Goal: Task Accomplishment & Management: Use online tool/utility

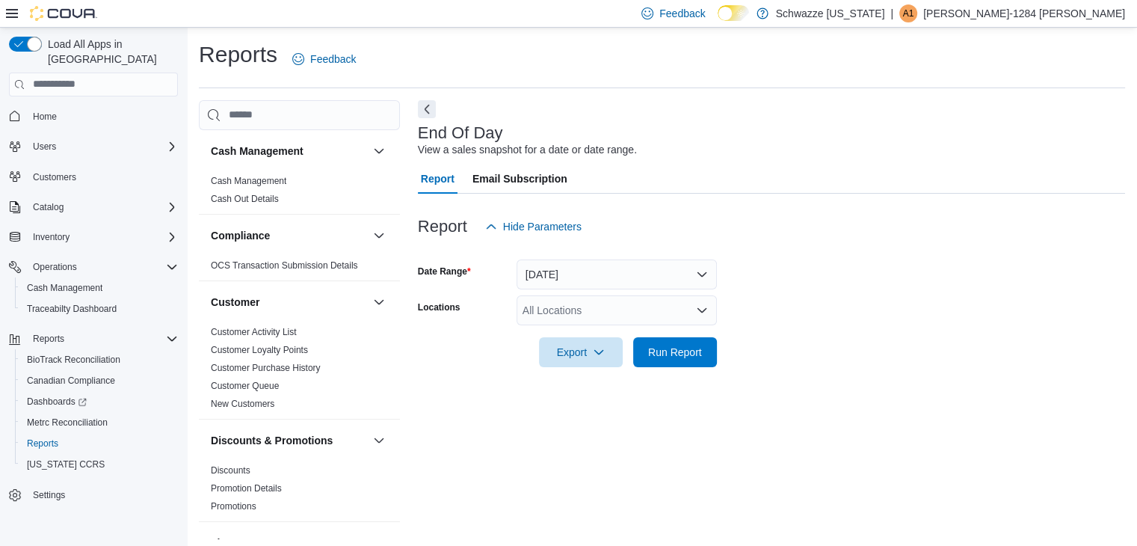
scroll to position [5, 0]
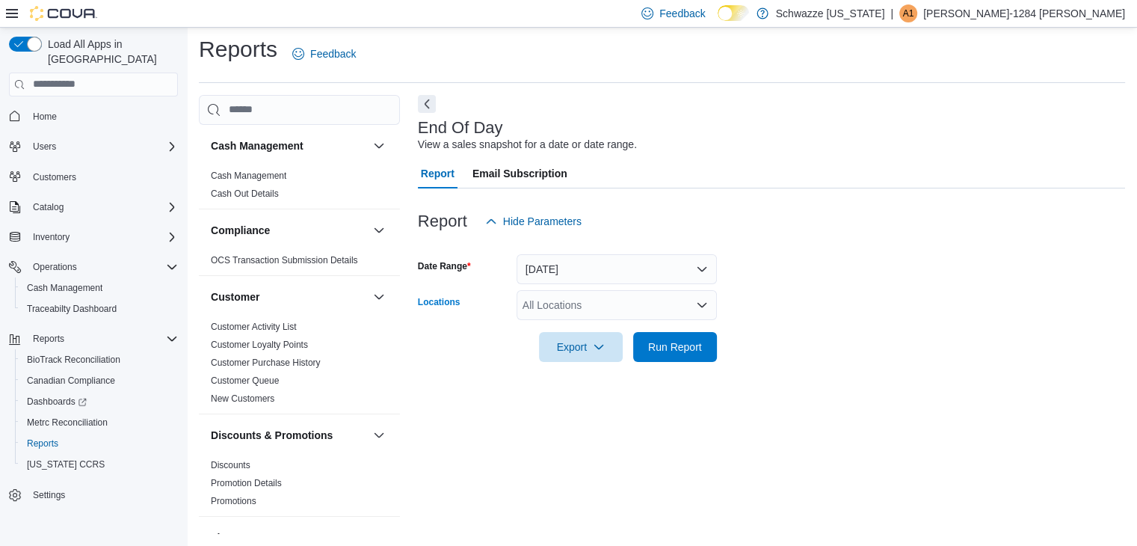
click at [585, 310] on div "All Locations" at bounding box center [617, 305] width 200 height 30
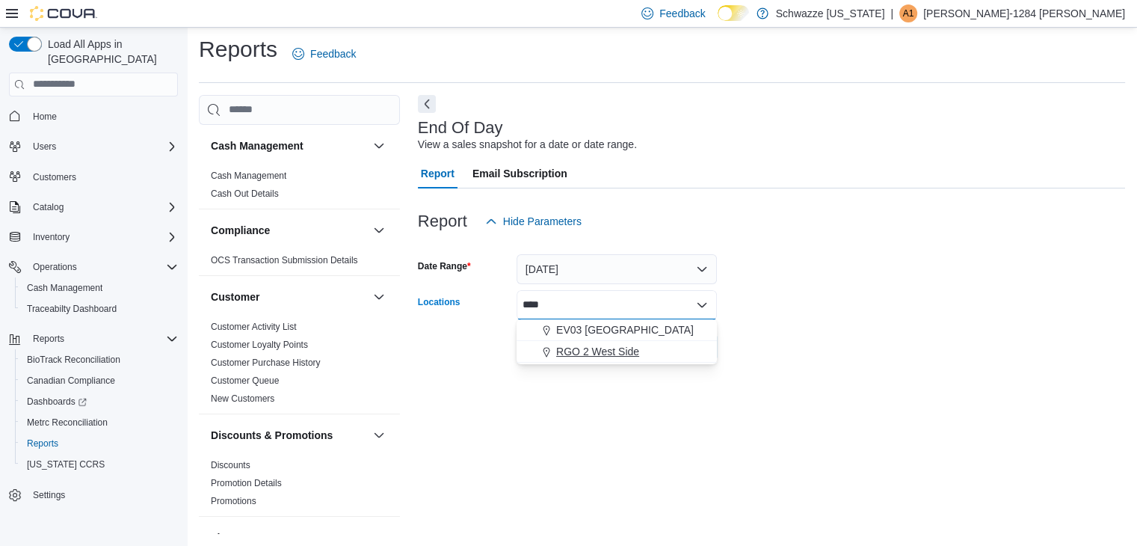
type input "****"
click at [588, 355] on span "RGO 2 West Side" at bounding box center [597, 351] width 83 height 15
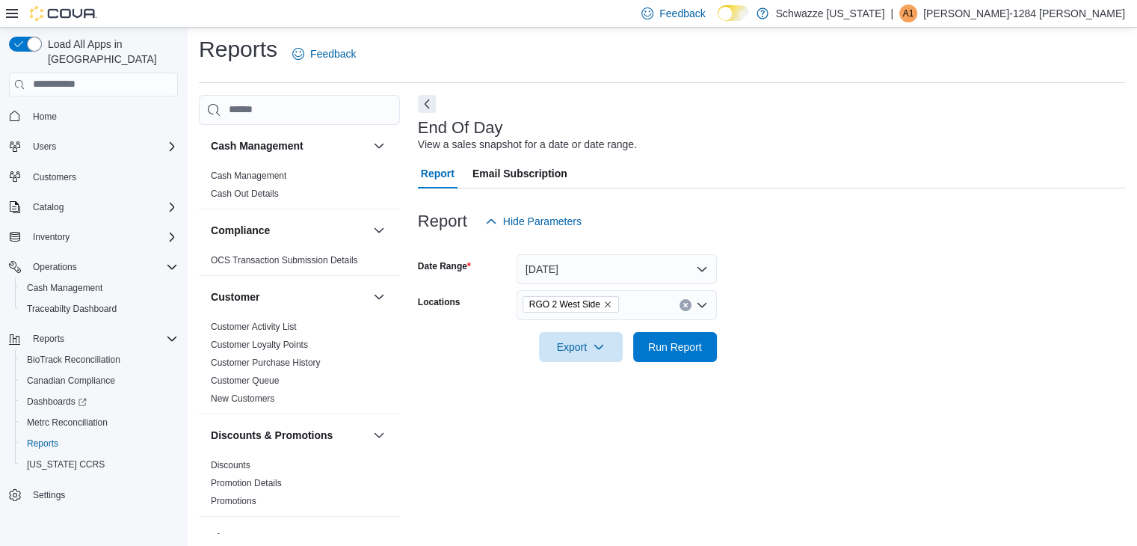
click at [758, 357] on form "Date Range [DATE] Locations RGO 2 West Side Export Run Report" at bounding box center [771, 299] width 707 height 126
click at [674, 336] on span "Run Report" at bounding box center [675, 346] width 66 height 30
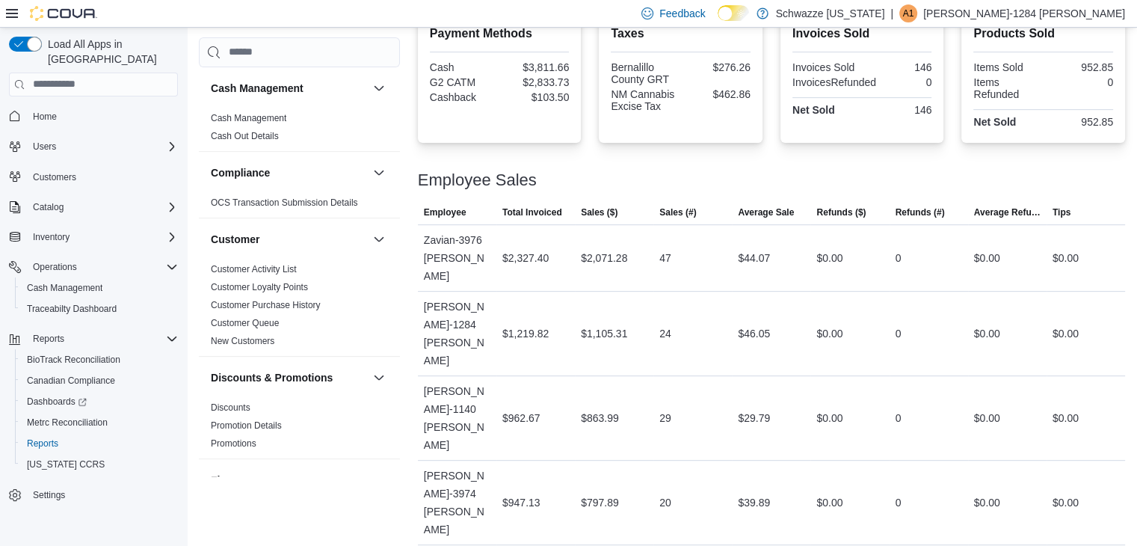
scroll to position [570, 0]
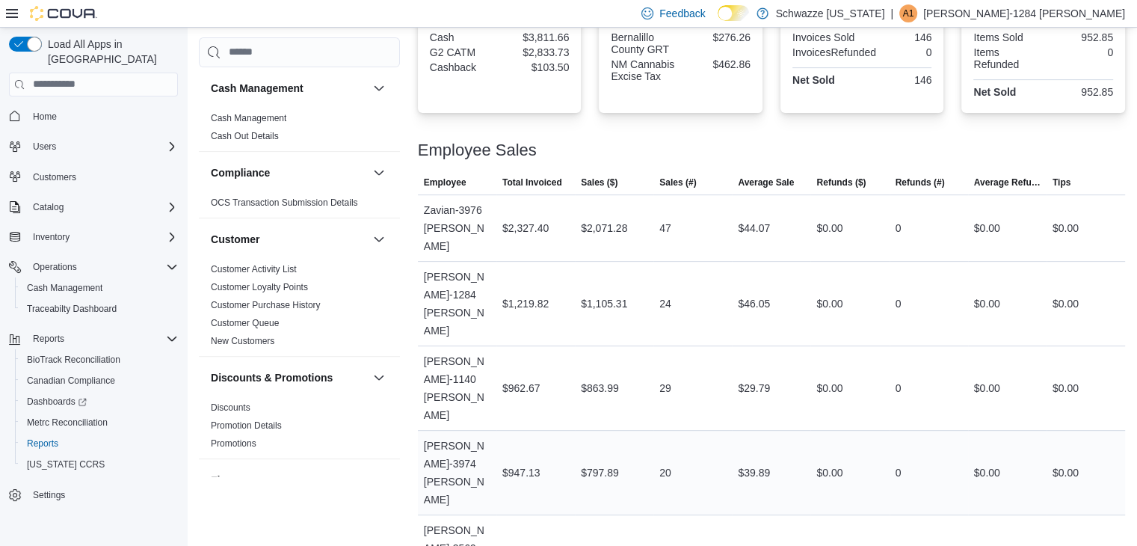
click at [686, 457] on div "20" at bounding box center [692, 472] width 78 height 30
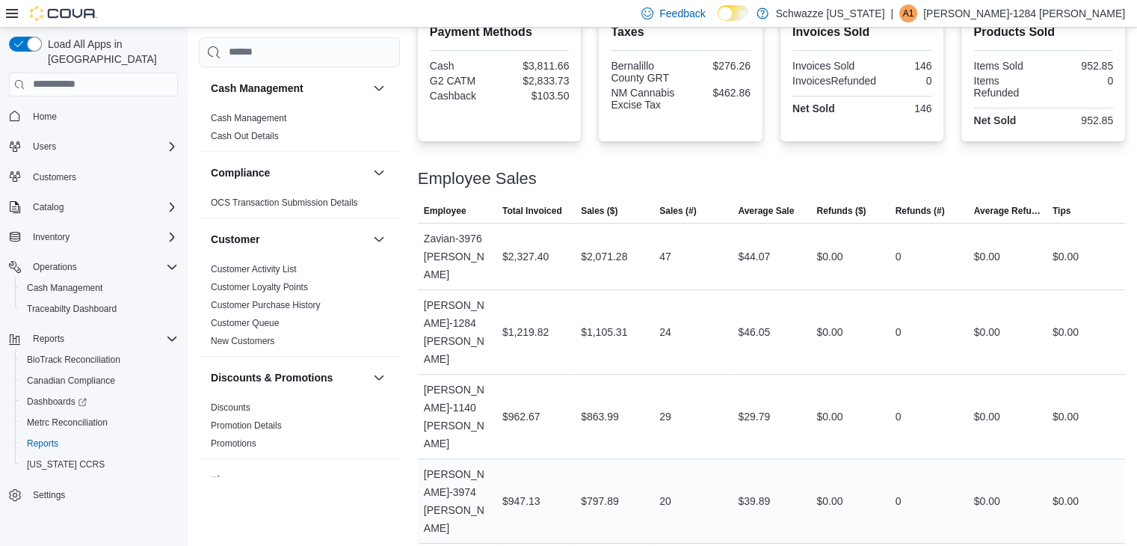
click at [701, 351] on tbody "Employee Zavian-3976 [PERSON_NAME] Total Invoiced $2,327.40 Sales ($) $2,071.28…" at bounding box center [771, 500] width 707 height 555
click at [730, 172] on div "Employee Sales This table contains 7 rows. Employee Total Invoiced Sales ($) Sa…" at bounding box center [771, 466] width 707 height 627
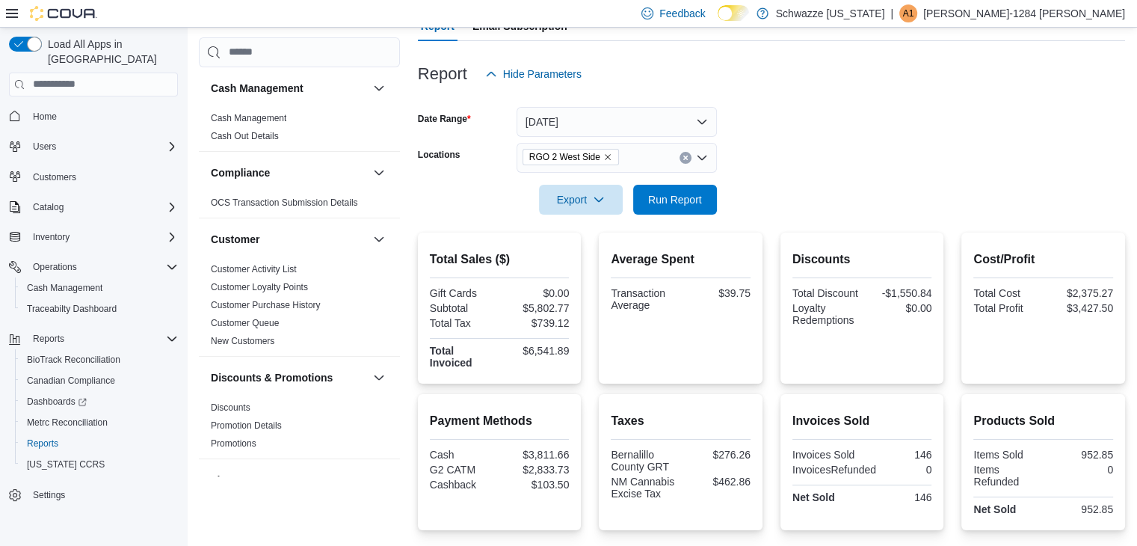
scroll to position [151, 0]
click at [686, 192] on span "Run Report" at bounding box center [675, 200] width 66 height 30
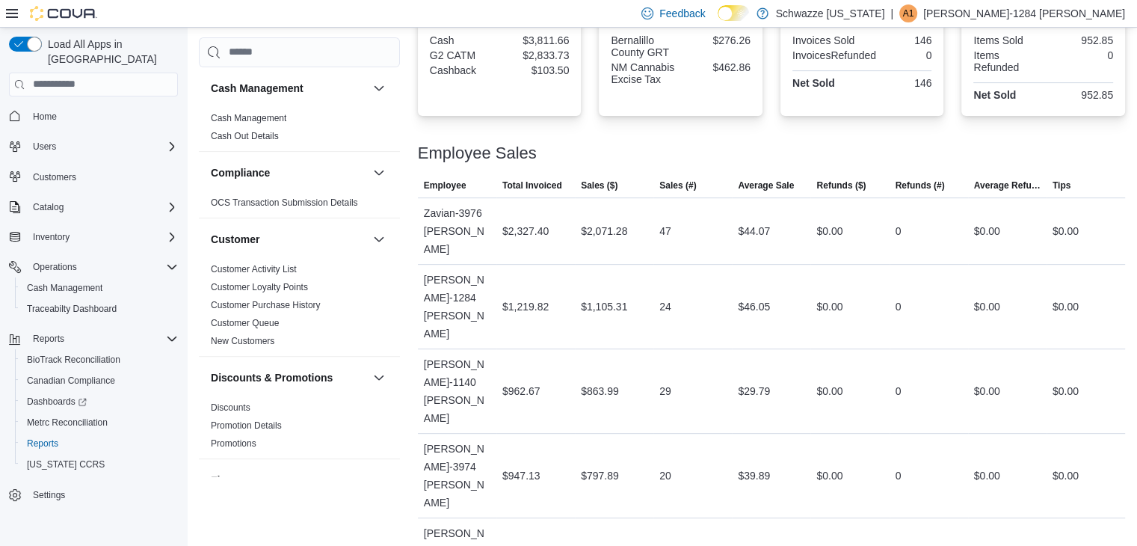
scroll to position [570, 0]
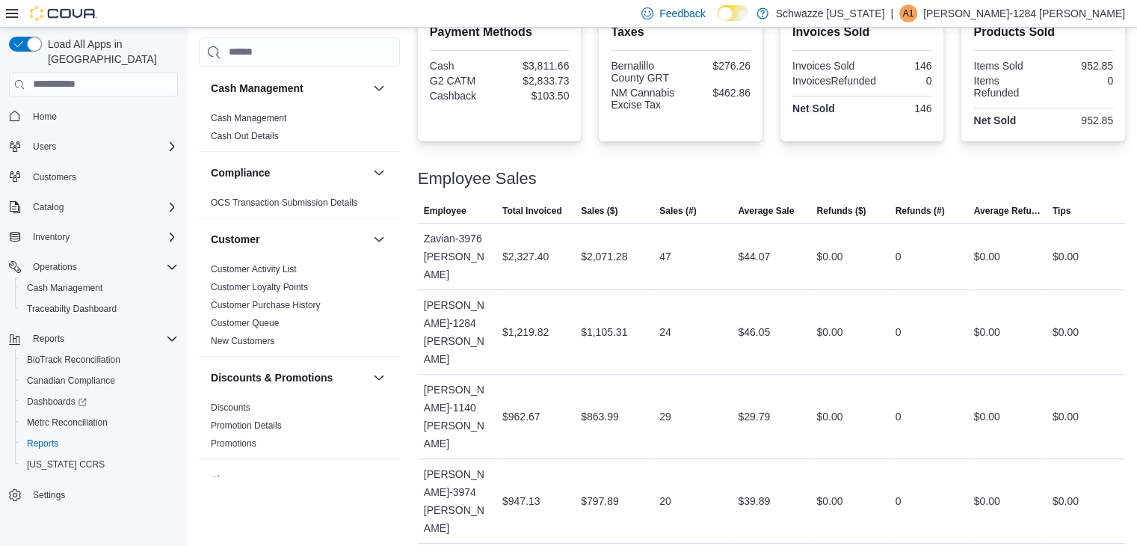
click at [694, 157] on div "Employee Sales This table contains 7 rows. Employee Total Invoiced Sales ($) Sa…" at bounding box center [771, 465] width 707 height 627
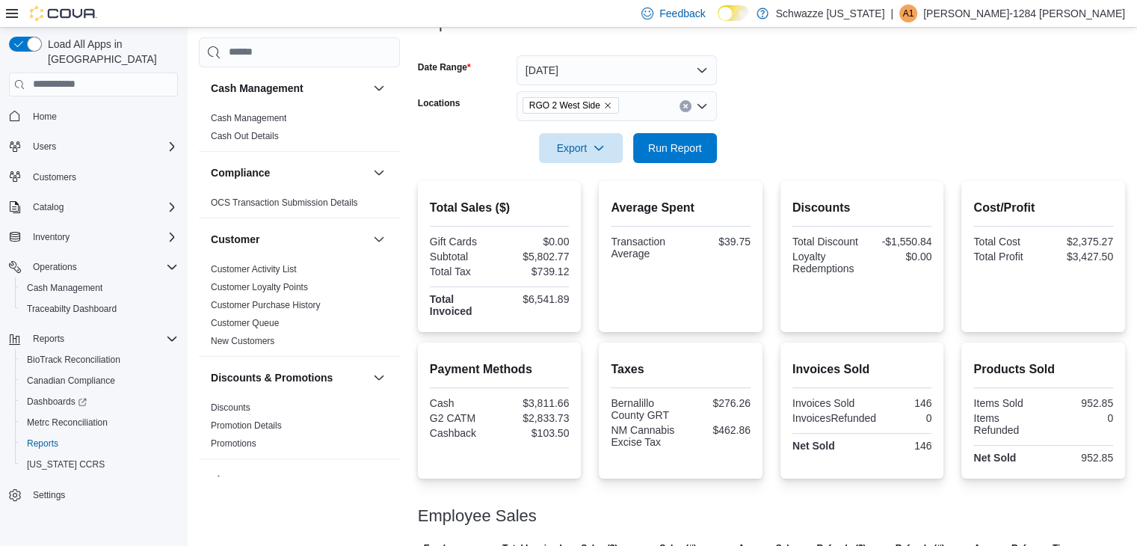
scroll to position [239, 0]
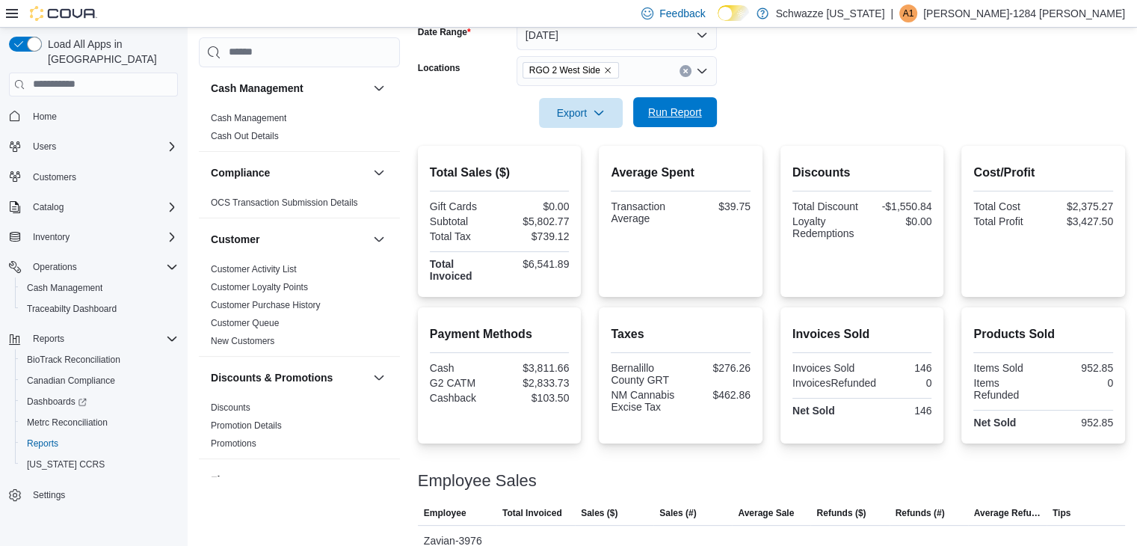
click at [661, 102] on span "Run Report" at bounding box center [675, 112] width 66 height 30
click at [667, 102] on span "Run Report" at bounding box center [675, 112] width 66 height 30
click at [659, 124] on span "Run Report" at bounding box center [675, 112] width 66 height 30
click at [776, 219] on div "Total Sales ($) Gift Cards $0.00 Subtotal $5,802.77 Total Tax $739.12 Total Inv…" at bounding box center [771, 221] width 707 height 151
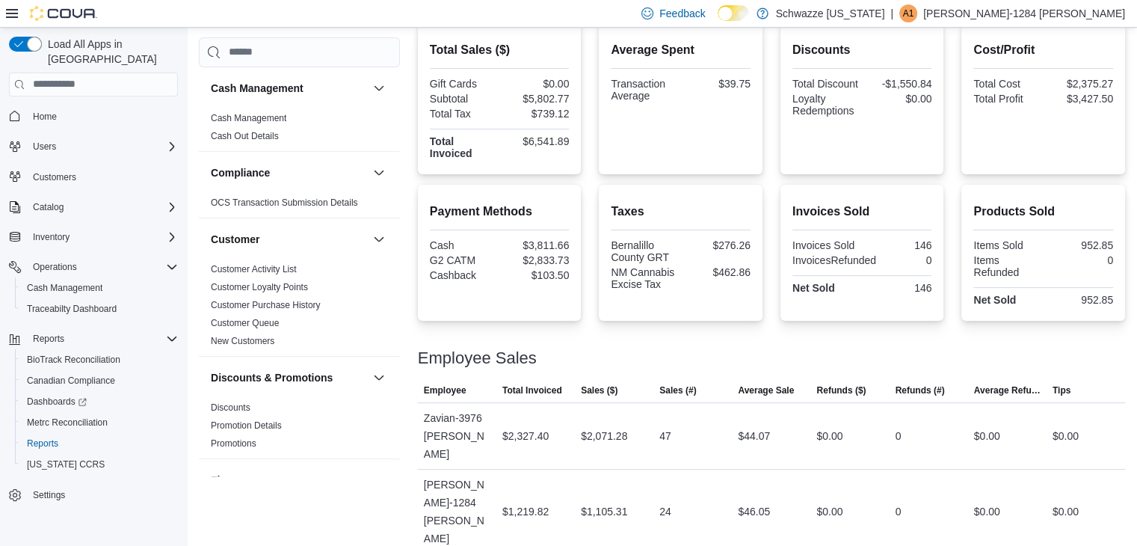
scroll to position [360, 0]
click at [724, 215] on h2 "Taxes" at bounding box center [681, 213] width 140 height 18
click at [96, 228] on div "Inventory" at bounding box center [102, 237] width 151 height 18
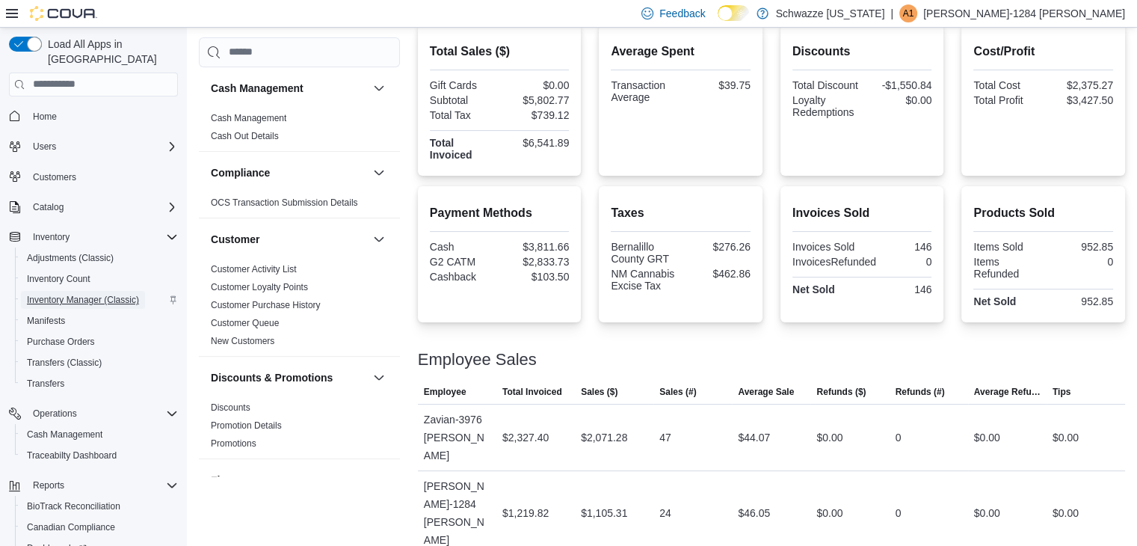
click at [99, 294] on span "Inventory Manager (Classic)" at bounding box center [83, 300] width 112 height 12
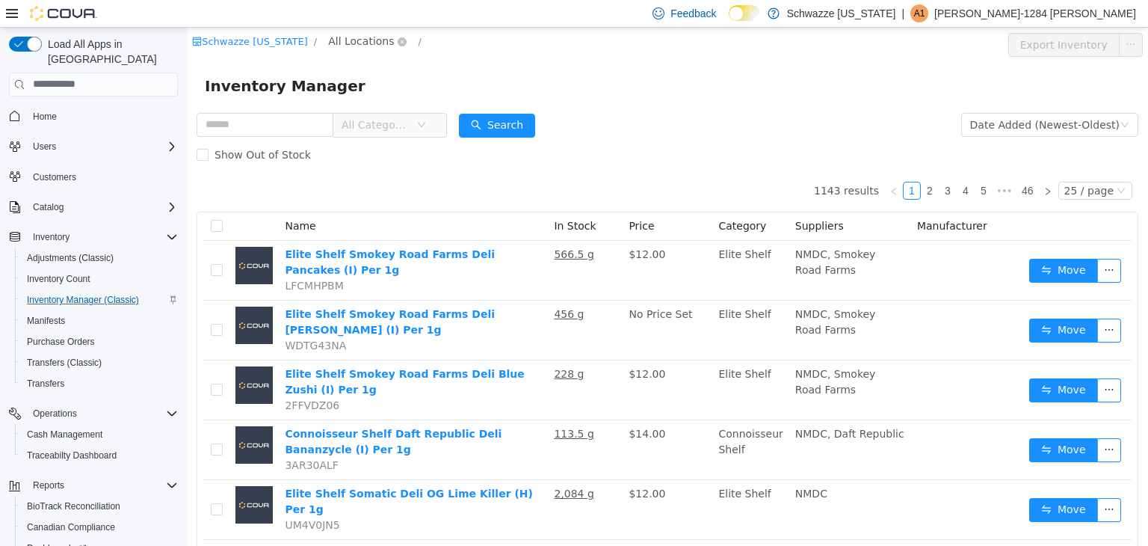
click at [352, 46] on span "All Locations" at bounding box center [361, 40] width 66 height 16
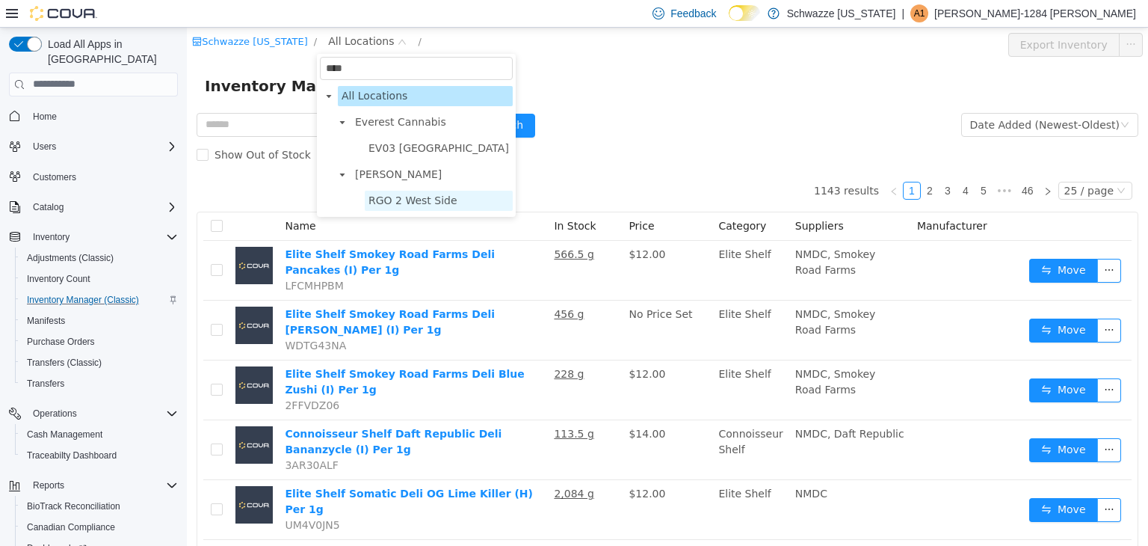
type input "****"
click at [398, 199] on span "RGO 2 West Side" at bounding box center [413, 200] width 89 height 12
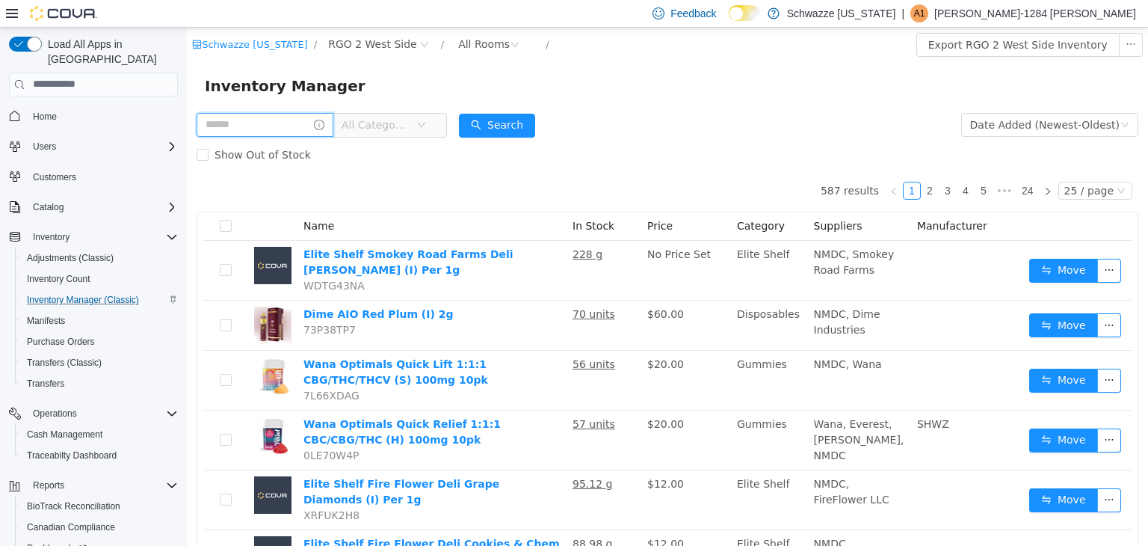
click at [267, 127] on input "text" at bounding box center [265, 124] width 137 height 24
type input "********"
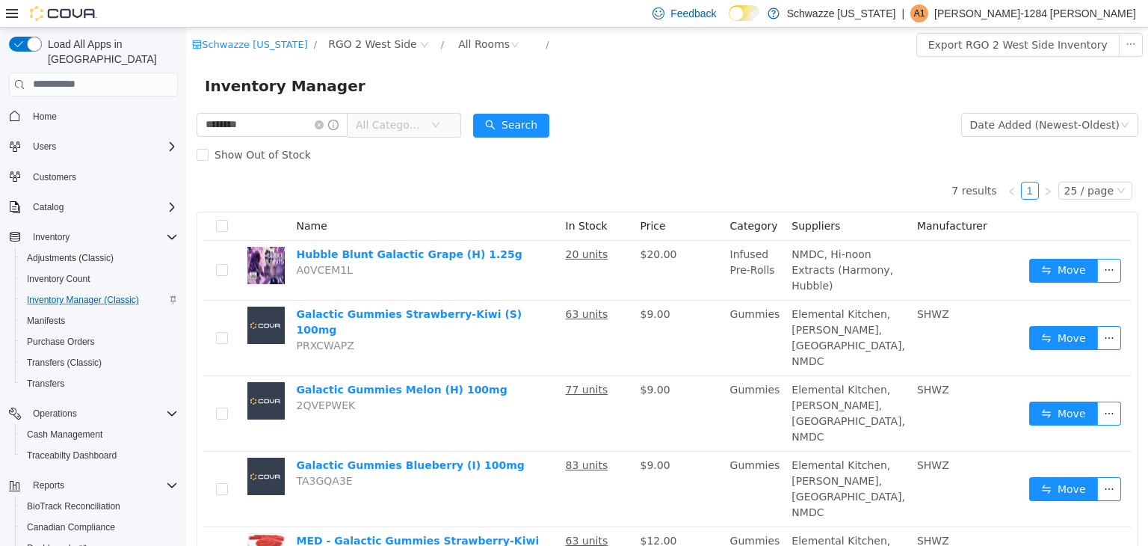
click at [635, 170] on div "7 results 1 25 / page Name In Stock Price Category Suppliers Manufacturer Hubbl…" at bounding box center [668, 461] width 942 height 584
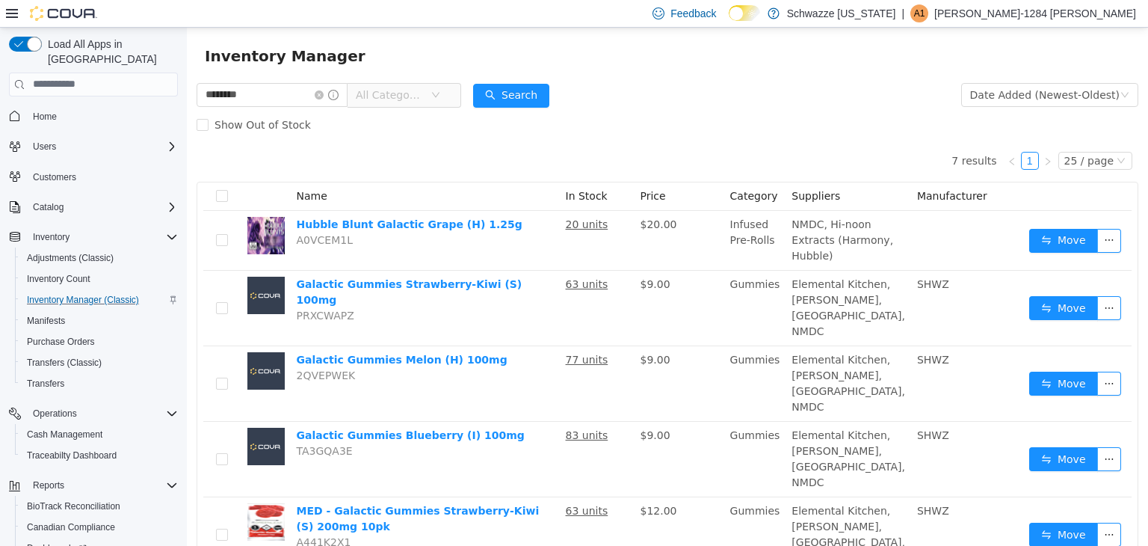
scroll to position [60, 0]
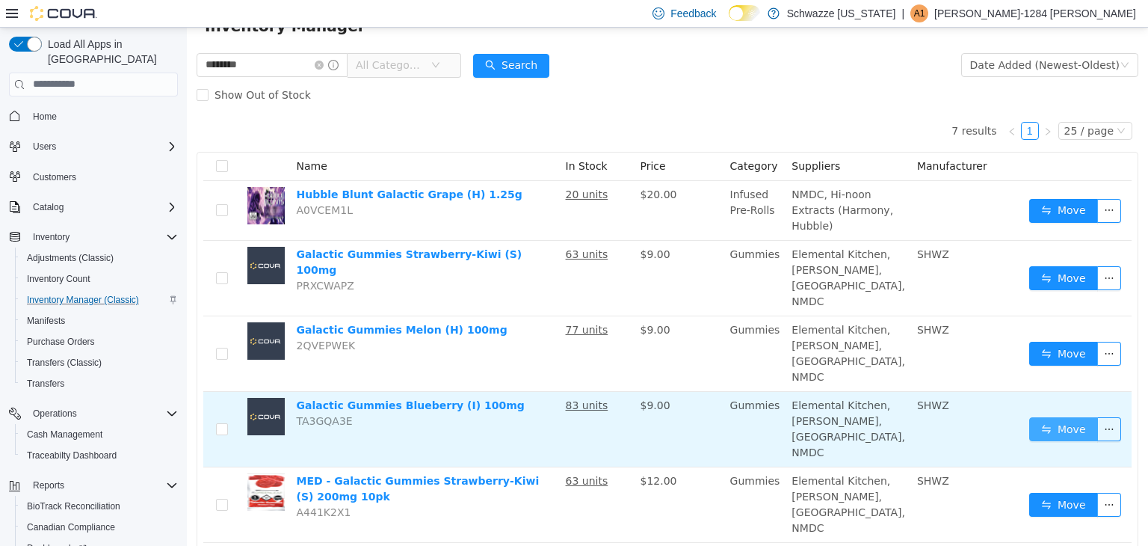
click at [1055, 416] on button "Move" at bounding box center [1063, 428] width 69 height 24
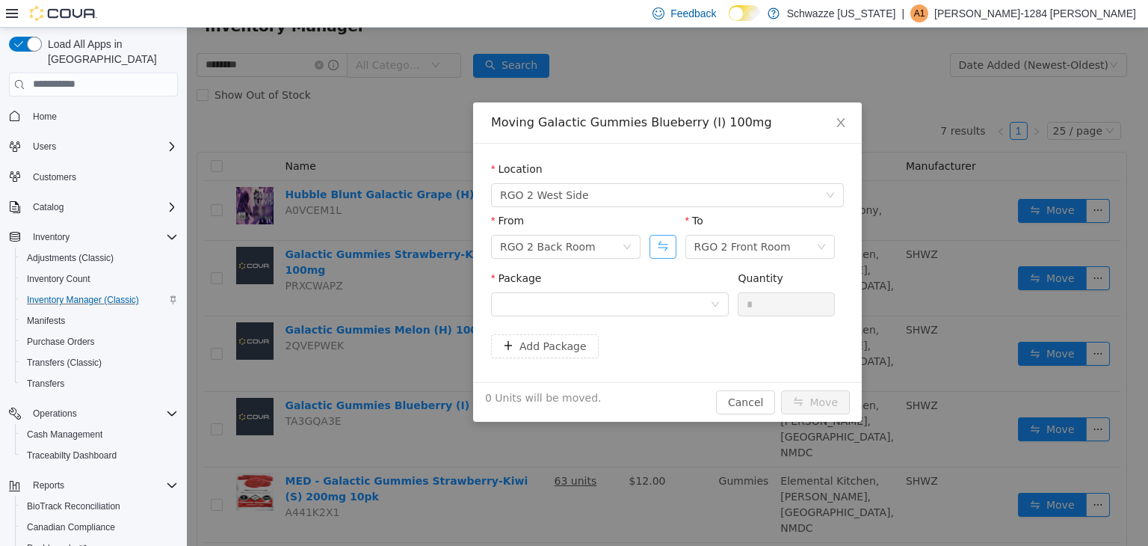
click at [656, 256] on button "Swap" at bounding box center [663, 246] width 26 height 24
click at [654, 307] on div at bounding box center [605, 303] width 210 height 22
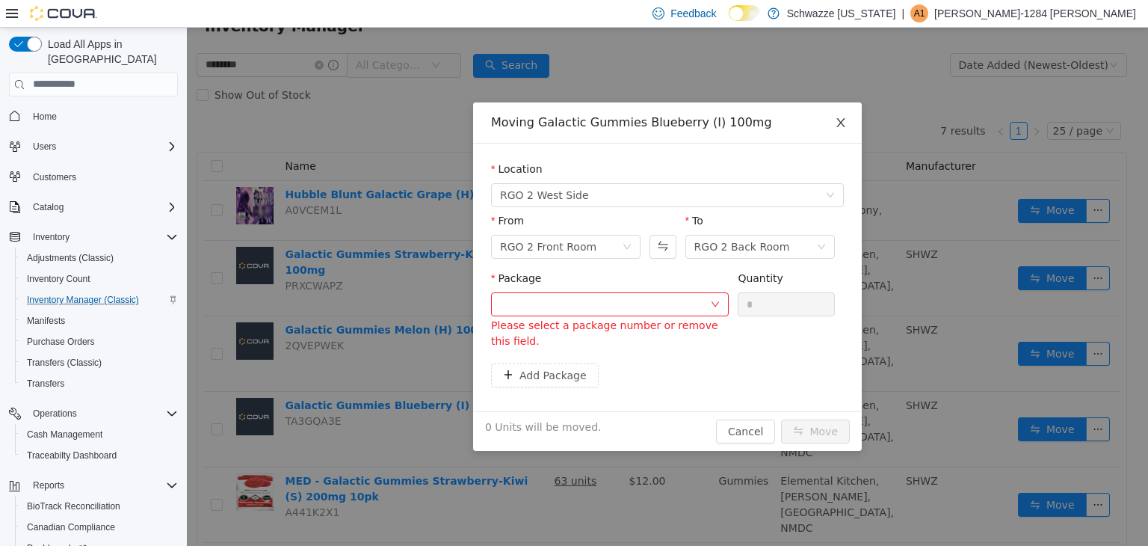
click at [848, 119] on span "Close" at bounding box center [841, 123] width 42 height 42
